Goal: Task Accomplishment & Management: Complete application form

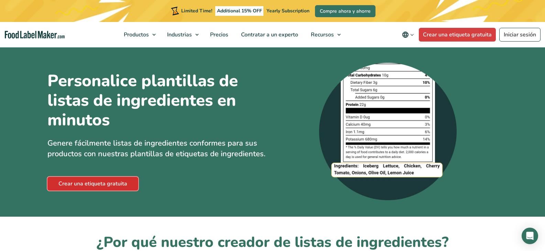
click at [88, 185] on link "Crear una etiqueta gratuita" at bounding box center [92, 184] width 91 height 14
